Goal: Check status: Check status

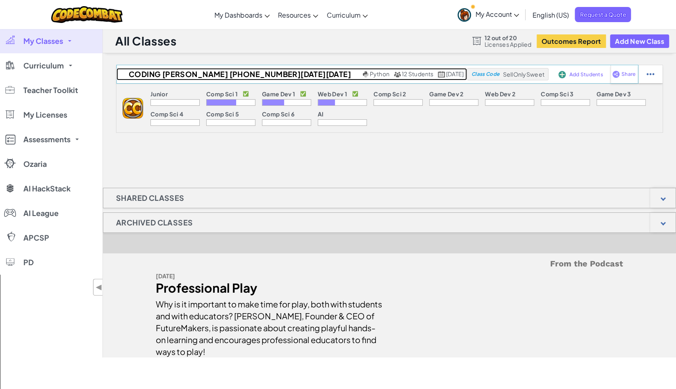
click at [370, 73] on span "Python" at bounding box center [380, 73] width 20 height 7
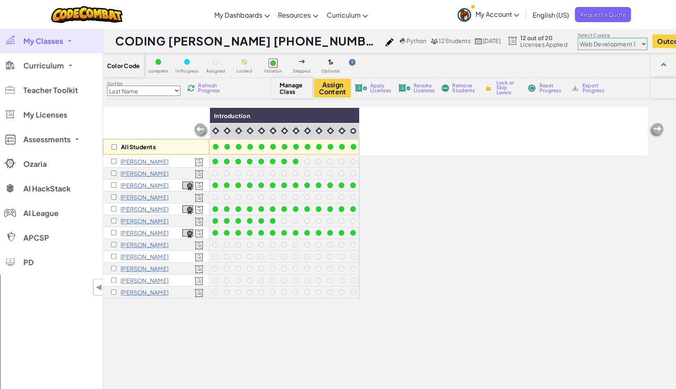
click at [578, 44] on select "Junior Introduction to Computer Science Game Development 1 Web Development 1 Co…" at bounding box center [613, 44] width 70 height 12
select select "5789587aad86a6efb573701e"
click at [578, 38] on select "Junior Introduction to Computer Science Game Development 1 Web Development 1 Co…" at bounding box center [613, 44] width 70 height 12
